Goal: Task Accomplishment & Management: Manage account settings

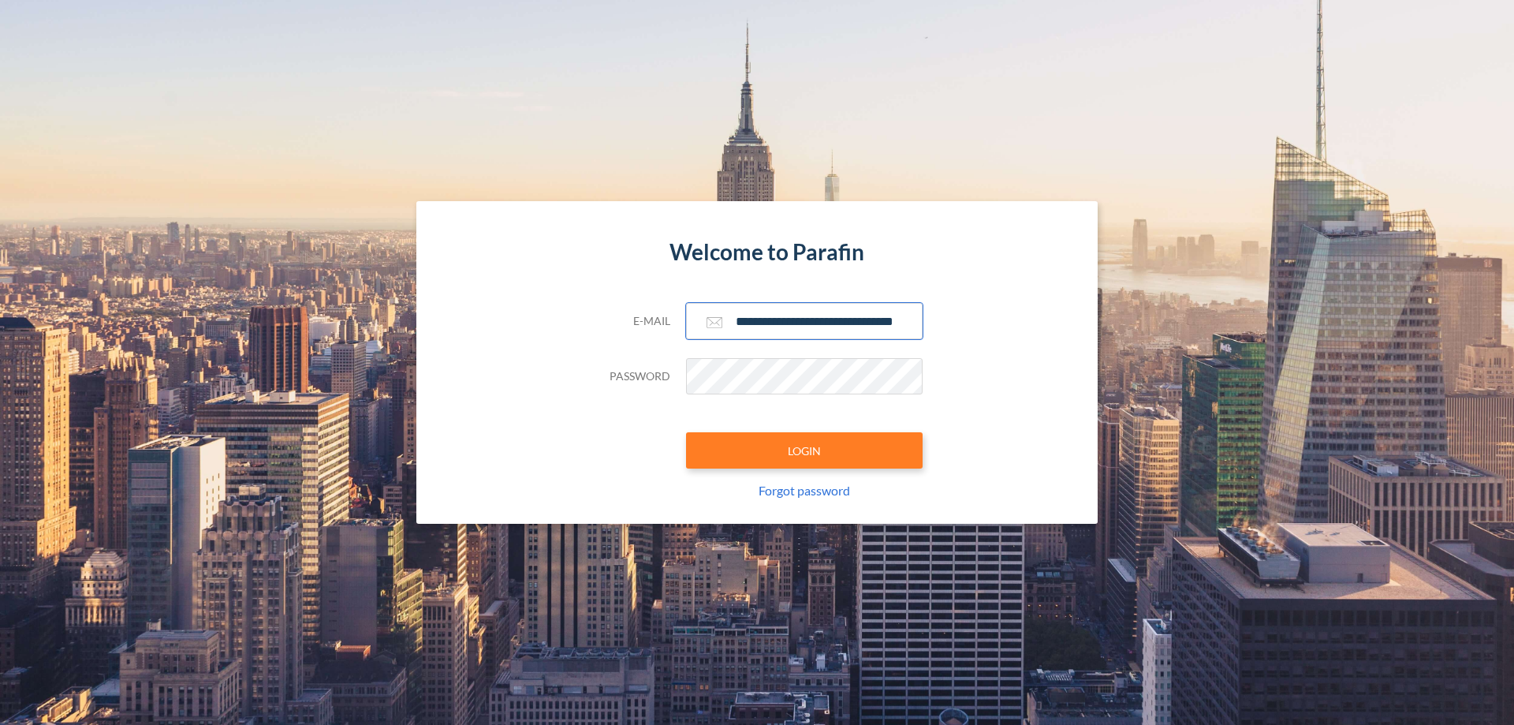
scroll to position [0, 25]
type input "**********"
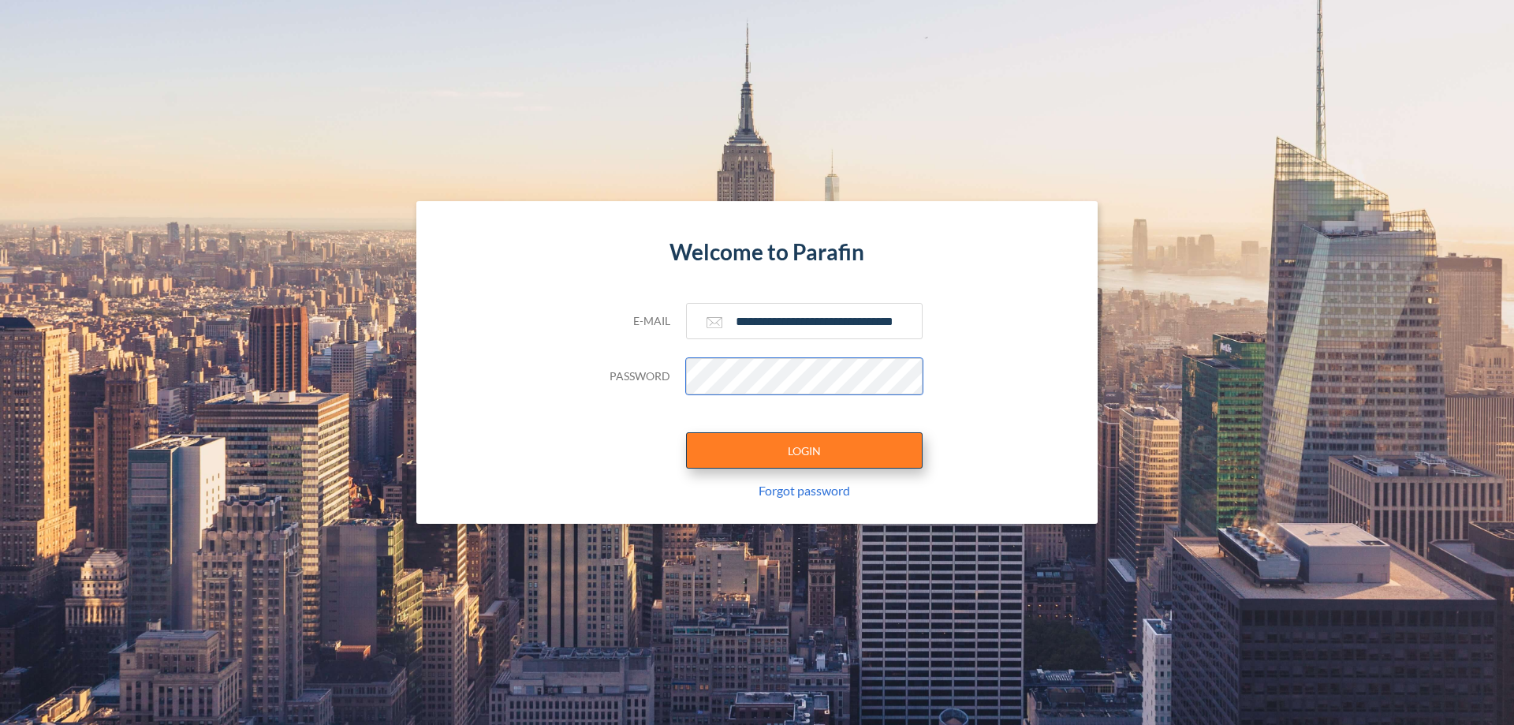
scroll to position [0, 0]
click at [804, 450] on button "LOGIN" at bounding box center [804, 450] width 237 height 36
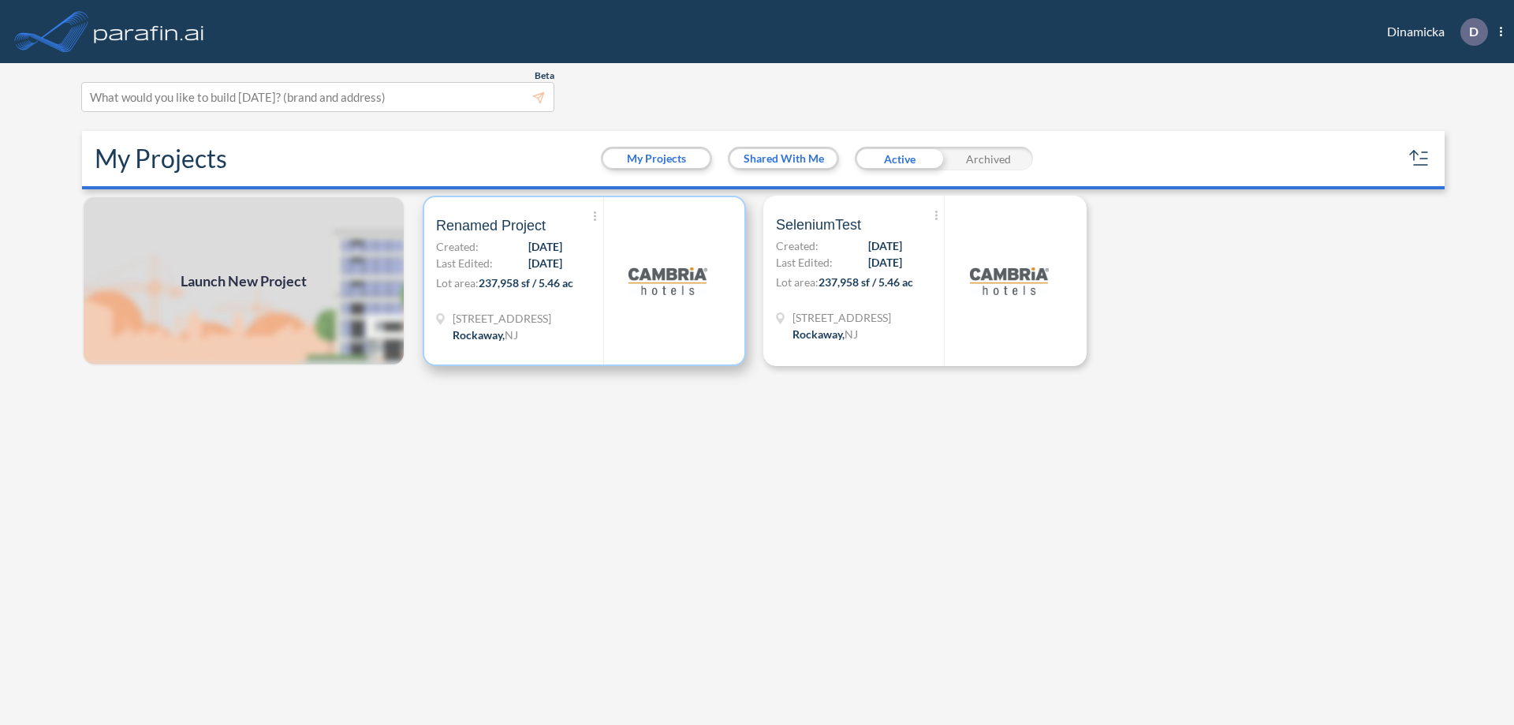
scroll to position [4, 0]
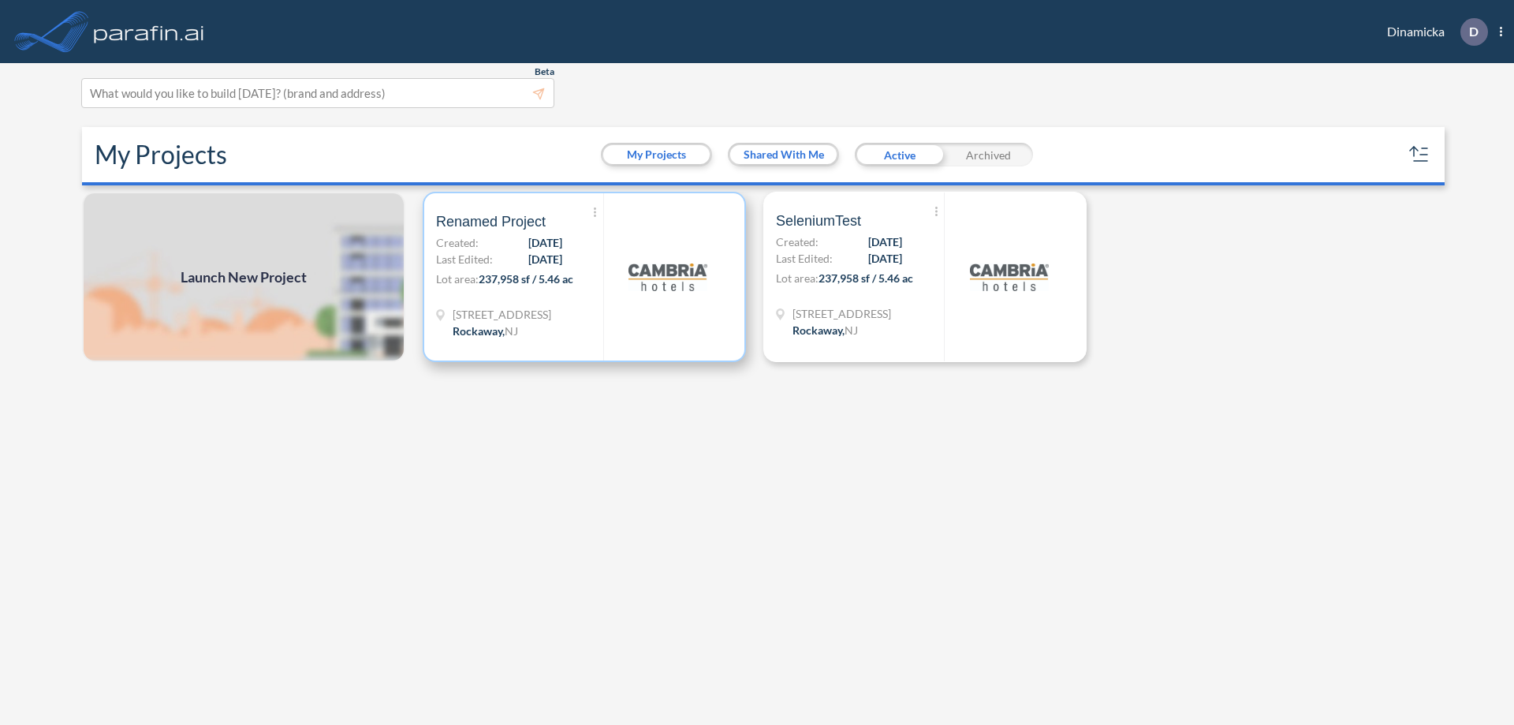
click at [584, 277] on p "Lot area: 237,958 sf / 5.46 ac" at bounding box center [519, 281] width 167 height 23
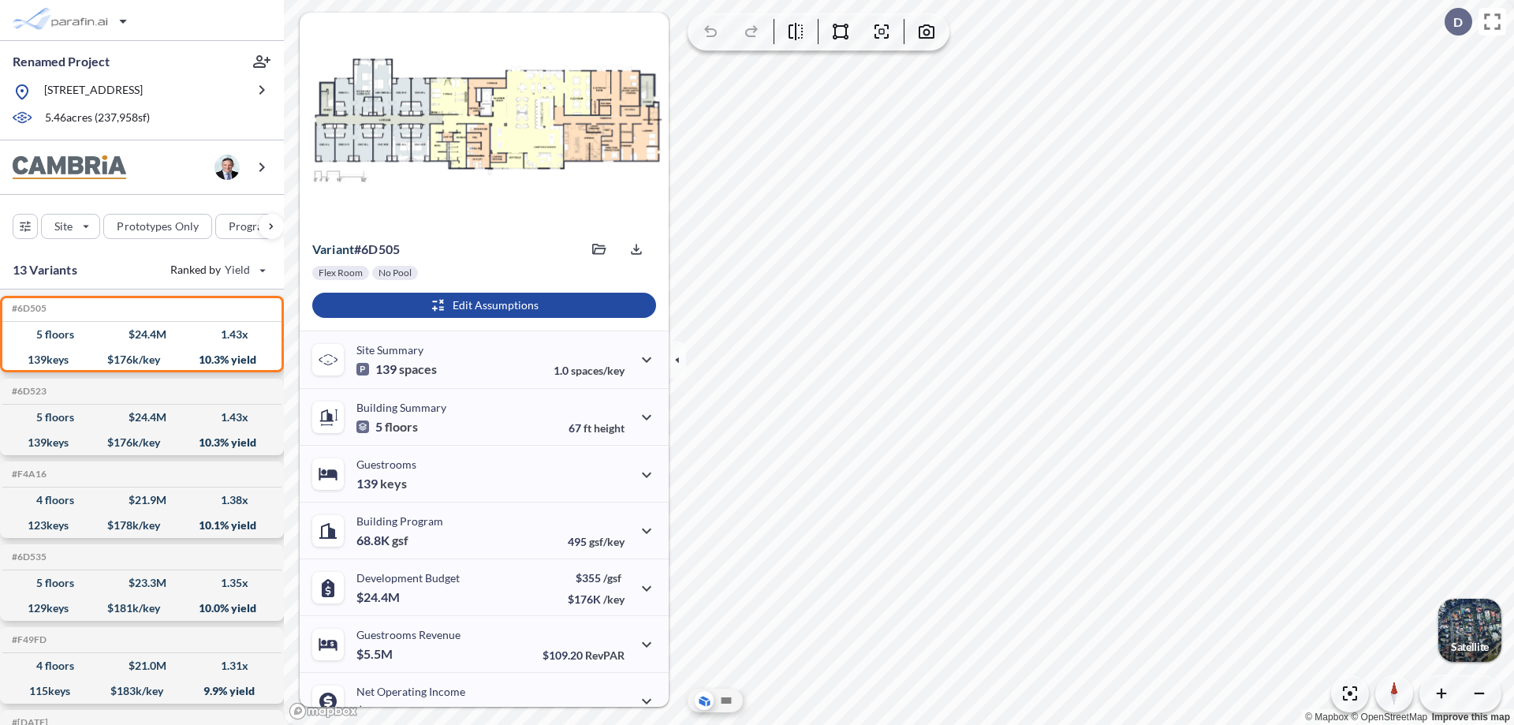
scroll to position [80, 0]
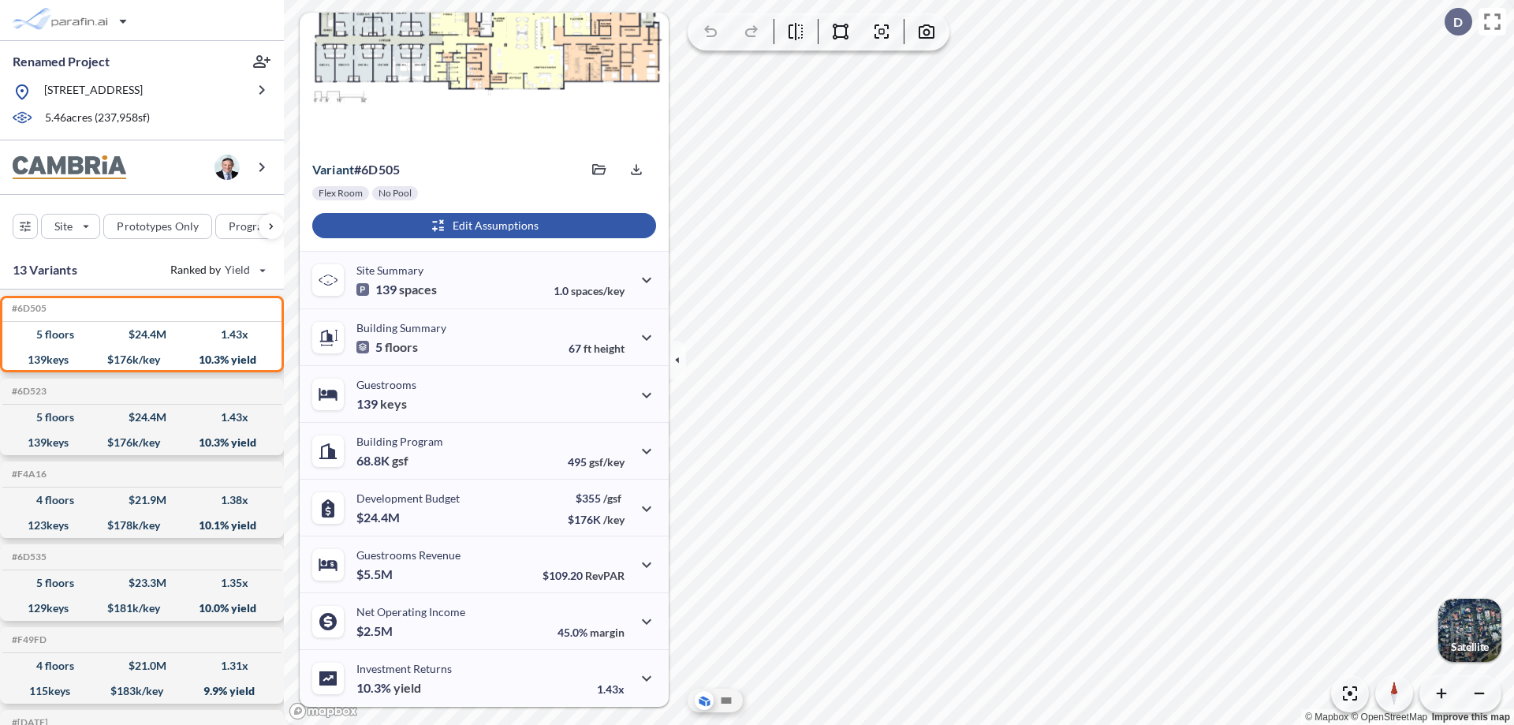
click at [482, 226] on div "button" at bounding box center [484, 225] width 344 height 25
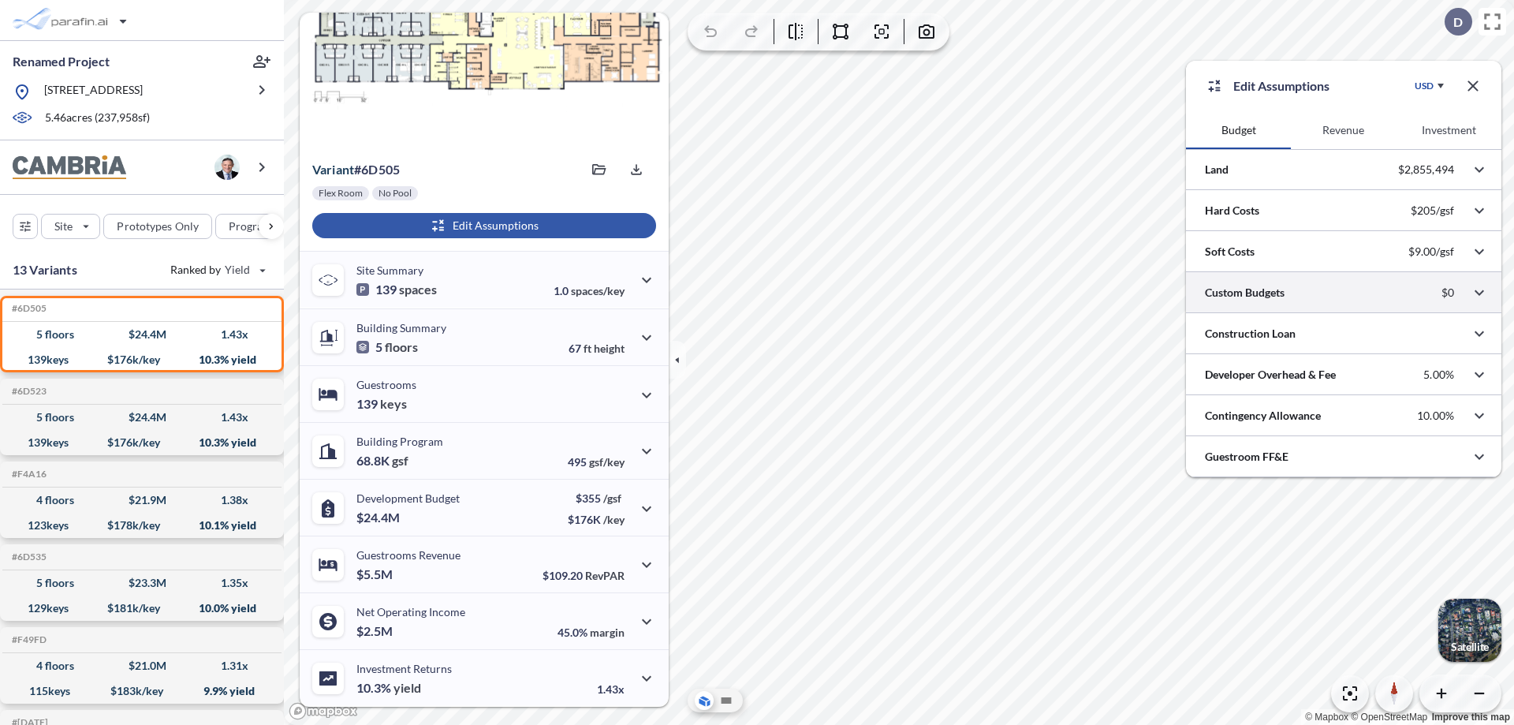
click at [1344, 293] on div at bounding box center [1343, 292] width 315 height 40
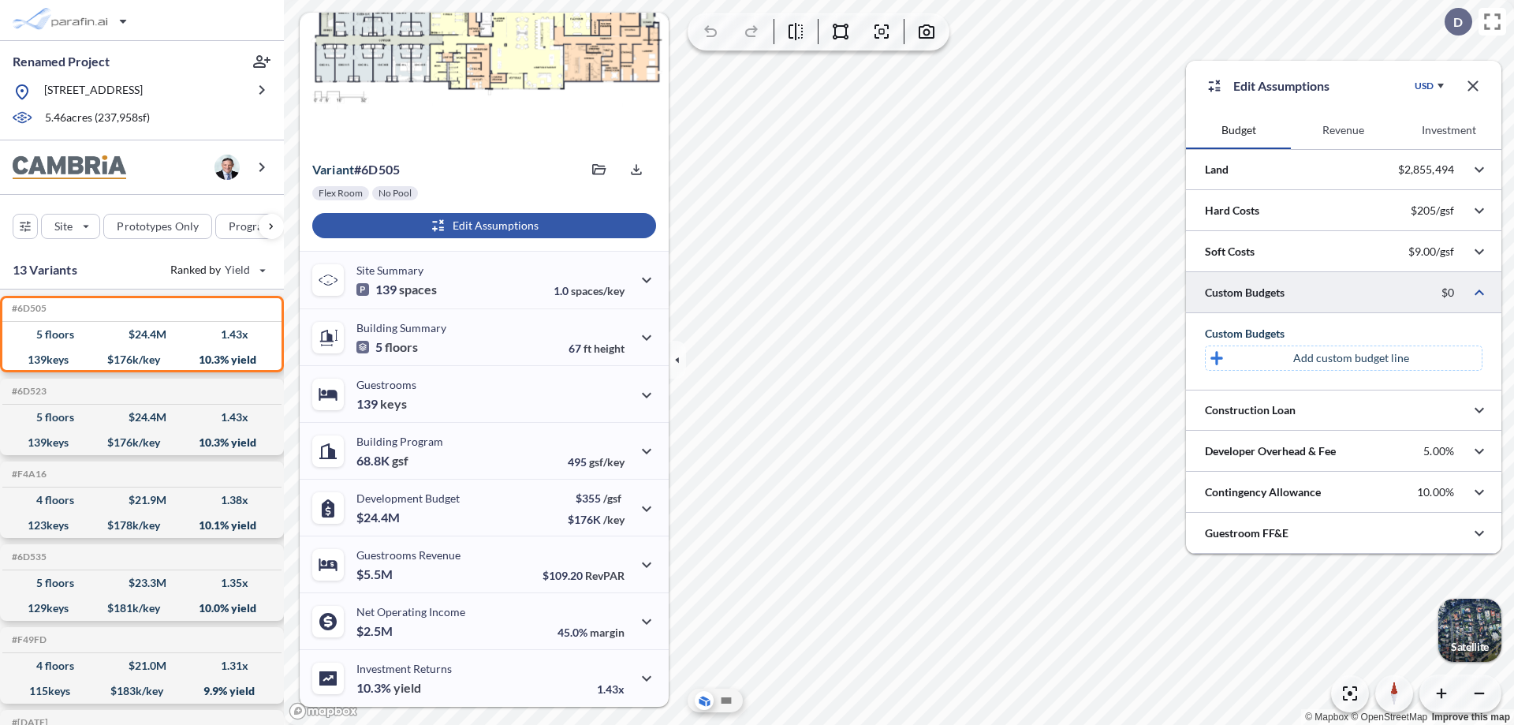
click at [1351, 358] on p "Add custom budget line" at bounding box center [1351, 358] width 116 height 16
